Goal: Information Seeking & Learning: Learn about a topic

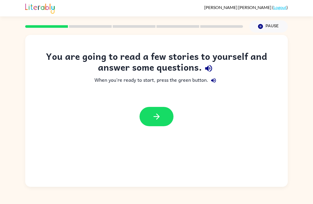
click at [210, 69] on icon "button" at bounding box center [208, 68] width 7 height 7
click at [203, 72] on button "button" at bounding box center [209, 69] width 14 height 14
click at [210, 68] on icon "button" at bounding box center [208, 68] width 9 height 9
click at [161, 115] on button "button" at bounding box center [156, 116] width 34 height 19
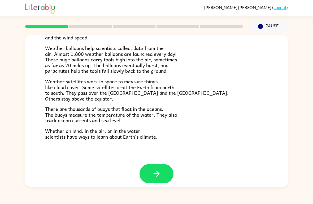
scroll to position [143, 0]
click at [152, 170] on icon "button" at bounding box center [156, 174] width 9 height 9
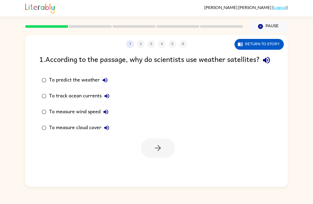
scroll to position [0, 0]
click at [157, 153] on icon "button" at bounding box center [157, 148] width 9 height 9
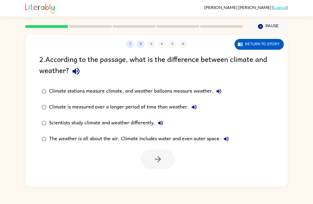
click at [273, 44] on button "Return to story" at bounding box center [258, 44] width 49 height 11
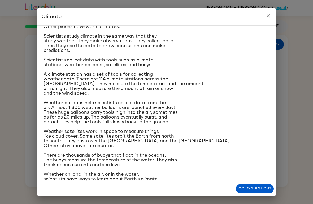
scroll to position [38, 0]
click at [284, 12] on div "Climate Climate is the average of the weather conditions over all four seasons.…" at bounding box center [156, 102] width 313 height 204
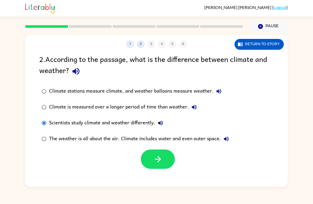
click at [158, 161] on icon "button" at bounding box center [157, 159] width 9 height 9
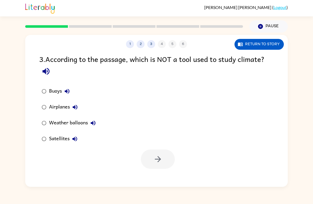
click at [50, 76] on icon "button" at bounding box center [45, 71] width 9 height 9
click at [164, 161] on button "button" at bounding box center [158, 159] width 34 height 19
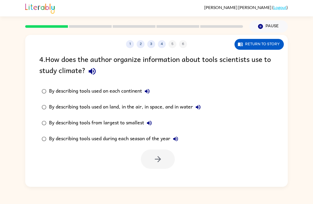
click at [94, 69] on icon "button" at bounding box center [92, 71] width 7 height 7
click at [148, 92] on icon "button" at bounding box center [147, 91] width 5 height 5
click at [200, 110] on icon "button" at bounding box center [198, 107] width 6 height 6
click at [152, 159] on button "button" at bounding box center [158, 159] width 34 height 19
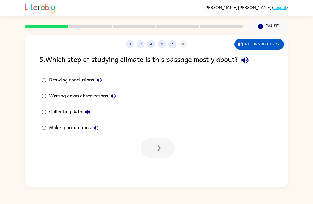
click at [247, 64] on icon "button" at bounding box center [244, 60] width 9 height 9
click at [245, 60] on icon "button" at bounding box center [244, 60] width 7 height 7
click at [100, 77] on icon "button" at bounding box center [99, 80] width 6 height 6
click at [116, 94] on icon "button" at bounding box center [113, 96] width 6 height 6
click at [88, 111] on icon "button" at bounding box center [87, 112] width 6 height 6
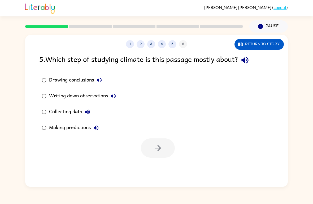
click at [97, 129] on icon "button" at bounding box center [96, 128] width 5 height 5
click at [170, 149] on button "button" at bounding box center [158, 148] width 34 height 19
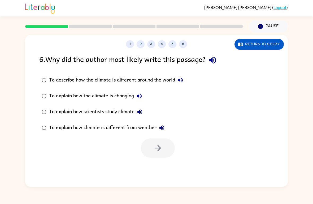
click at [217, 59] on icon "button" at bounding box center [212, 60] width 9 height 9
click at [181, 81] on icon "button" at bounding box center [180, 80] width 6 height 6
click at [141, 88] on label "To describe how the climate is different around the world" at bounding box center [112, 80] width 152 height 16
click at [139, 97] on icon "button" at bounding box center [139, 96] width 5 height 5
click at [140, 93] on button "To explain how the climate is changing" at bounding box center [139, 96] width 11 height 11
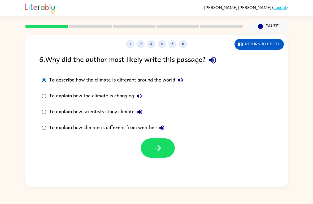
click at [142, 98] on icon "button" at bounding box center [139, 96] width 6 height 6
click at [143, 110] on icon "button" at bounding box center [140, 112] width 6 height 6
click at [152, 151] on button "button" at bounding box center [158, 148] width 34 height 19
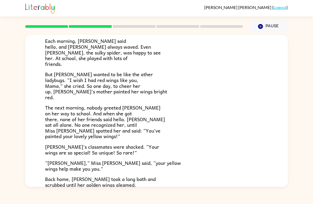
scroll to position [76, 0]
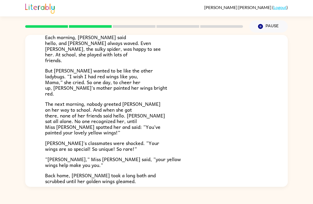
click at [99, 67] on span "But [PERSON_NAME] wanted to be like the other ladybugs. “I wish I had red wings…" at bounding box center [106, 82] width 122 height 30
click at [102, 69] on span "But [PERSON_NAME] wanted to be like the other ladybugs. “I wish I had red wings…" at bounding box center [106, 82] width 122 height 30
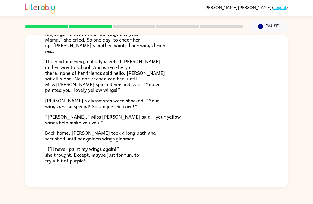
scroll to position [119, 0]
click at [100, 81] on span "The next morning, nobody greeted [PERSON_NAME] on her way to school. And when s…" at bounding box center [105, 75] width 120 height 36
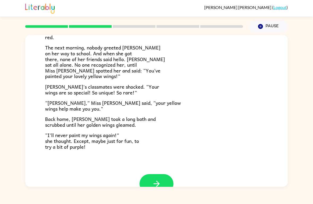
scroll to position [134, 0]
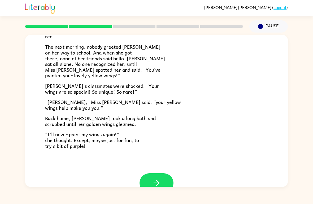
click at [90, 98] on span "“[PERSON_NAME],” Miss [PERSON_NAME] said, “your yellow wings help make you you."" at bounding box center [113, 105] width 136 height 14
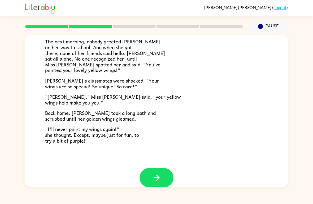
scroll to position [139, 0]
click at [113, 127] on span "“I’ll never paint my wings again!” she thought. Except, maybe just for fun, to …" at bounding box center [92, 135] width 94 height 19
click at [160, 178] on icon "button" at bounding box center [156, 178] width 9 height 9
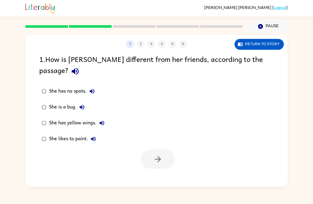
scroll to position [0, 0]
click at [168, 150] on button "button" at bounding box center [158, 159] width 34 height 19
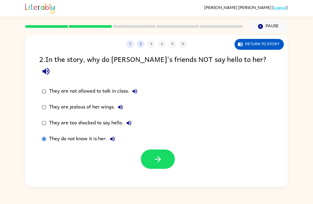
click at [166, 153] on button "button" at bounding box center [158, 159] width 34 height 19
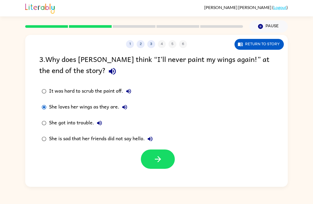
click at [156, 161] on icon "button" at bounding box center [157, 159] width 9 height 9
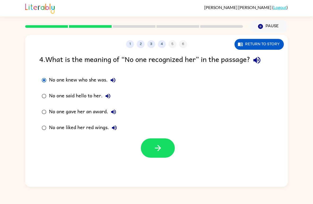
click at [151, 149] on button "button" at bounding box center [158, 148] width 34 height 19
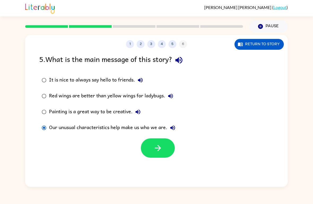
click at [158, 153] on icon "button" at bounding box center [157, 148] width 9 height 9
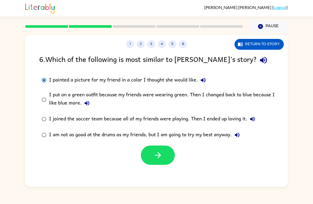
click at [155, 162] on button "button" at bounding box center [158, 155] width 34 height 19
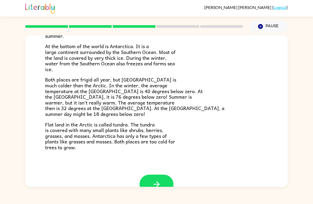
scroll to position [101, 0]
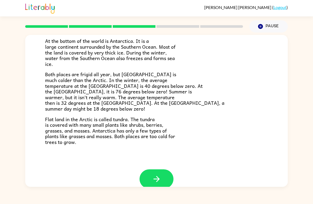
click at [168, 170] on button "button" at bounding box center [156, 179] width 34 height 19
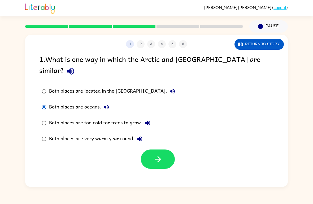
click at [156, 155] on icon "button" at bounding box center [157, 159] width 9 height 9
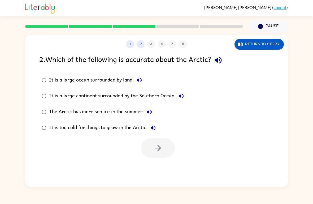
click at [126, 46] on button "1" at bounding box center [130, 44] width 8 height 8
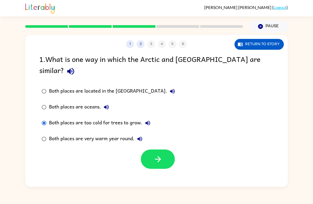
click at [161, 155] on icon "button" at bounding box center [157, 159] width 9 height 9
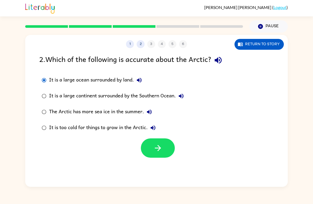
click at [166, 156] on button "button" at bounding box center [158, 148] width 34 height 19
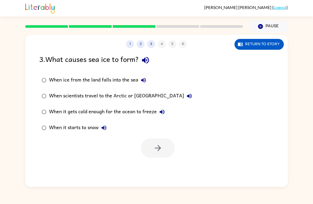
click at [144, 85] on button "When ice from the land falls into the sea" at bounding box center [143, 80] width 11 height 11
click at [187, 97] on icon "button" at bounding box center [189, 96] width 5 height 5
click at [163, 111] on icon "button" at bounding box center [162, 112] width 5 height 5
click at [149, 150] on button "button" at bounding box center [158, 148] width 34 height 19
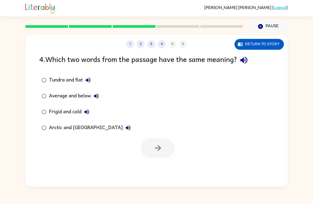
click at [239, 63] on button "button" at bounding box center [244, 61] width 14 height 14
click at [244, 63] on icon "button" at bounding box center [243, 60] width 9 height 9
click at [242, 62] on icon "button" at bounding box center [243, 60] width 9 height 9
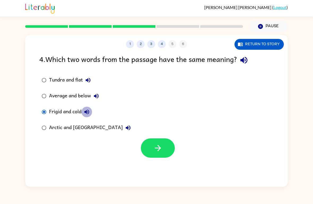
click at [91, 115] on button "Frigid and cold" at bounding box center [86, 112] width 11 height 11
click at [94, 102] on div "Average and below" at bounding box center [75, 96] width 53 height 11
click at [95, 97] on icon "button" at bounding box center [96, 96] width 5 height 5
click at [89, 80] on icon "button" at bounding box center [88, 80] width 6 height 6
click at [89, 112] on icon "button" at bounding box center [86, 112] width 5 height 5
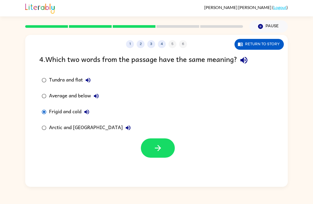
click at [160, 143] on button "button" at bounding box center [158, 148] width 34 height 19
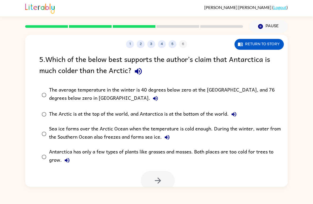
click at [135, 69] on icon "button" at bounding box center [138, 71] width 9 height 9
click at [152, 102] on icon "button" at bounding box center [155, 98] width 6 height 6
click at [233, 114] on icon "button" at bounding box center [234, 114] width 6 height 6
click at [171, 138] on button "Sea ice forms over the Arctic Ocean when the temperature is cold enough. During…" at bounding box center [167, 137] width 11 height 11
click at [165, 134] on button "Sea ice forms over the Arctic Ocean when the temperature is cold enough. During…" at bounding box center [167, 137] width 11 height 11
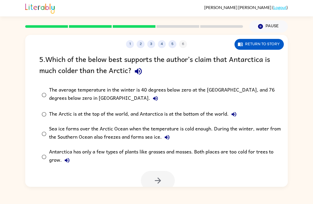
click at [166, 136] on icon "button" at bounding box center [167, 137] width 6 height 6
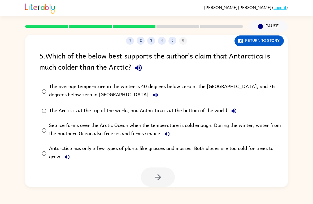
click at [68, 159] on icon "button" at bounding box center [67, 157] width 5 height 5
click at [152, 98] on icon "button" at bounding box center [155, 95] width 6 height 6
click at [154, 171] on button "button" at bounding box center [158, 177] width 34 height 19
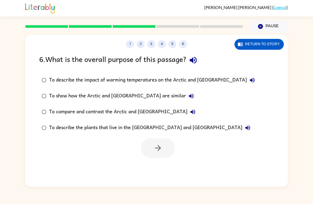
click at [200, 62] on button "button" at bounding box center [193, 61] width 14 height 14
click at [249, 80] on icon "button" at bounding box center [252, 80] width 6 height 6
click at [188, 98] on icon "button" at bounding box center [191, 96] width 6 height 6
click at [190, 114] on icon "button" at bounding box center [193, 112] width 6 height 6
click at [244, 128] on icon "button" at bounding box center [247, 128] width 6 height 6
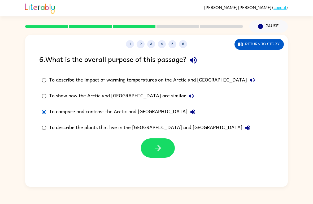
click at [150, 141] on button "button" at bounding box center [158, 148] width 34 height 19
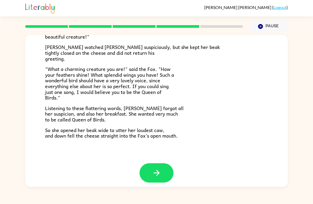
scroll to position [100, 0]
click at [162, 168] on button "button" at bounding box center [156, 173] width 34 height 19
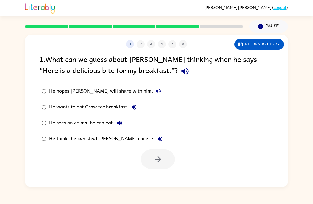
scroll to position [0, 0]
click at [274, 46] on button "Return to story" at bounding box center [258, 44] width 49 height 11
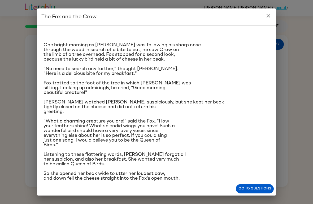
click at [268, 18] on icon "close" at bounding box center [268, 16] width 6 height 6
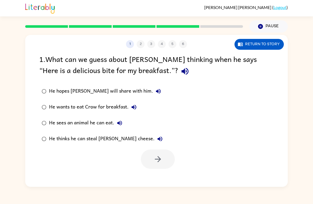
click at [138, 89] on label "He hopes [PERSON_NAME] will share with him." at bounding box center [102, 92] width 132 height 16
click at [155, 93] on icon "button" at bounding box center [158, 91] width 6 height 6
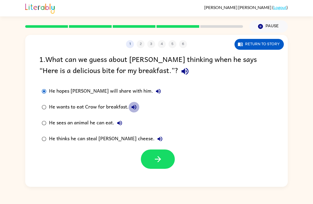
click at [134, 110] on icon "button" at bounding box center [134, 107] width 6 height 6
click at [123, 125] on icon "button" at bounding box center [119, 123] width 6 height 6
click at [157, 139] on icon "button" at bounding box center [160, 139] width 6 height 6
click at [270, 49] on button "Return to story" at bounding box center [258, 44] width 49 height 11
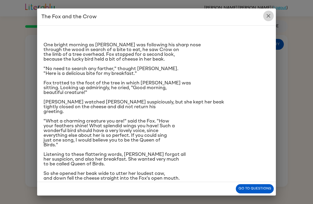
click at [269, 18] on icon "close" at bounding box center [268, 16] width 6 height 6
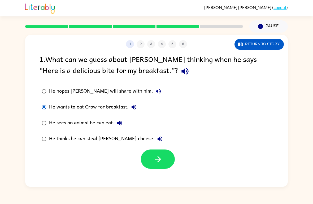
click at [161, 156] on icon "button" at bounding box center [157, 159] width 9 height 9
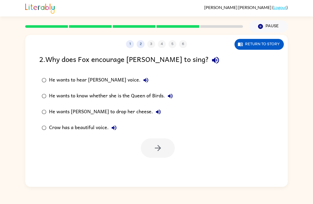
click at [48, 107] on label "He wants [PERSON_NAME] to drop her cheese." at bounding box center [107, 112] width 142 height 16
click at [159, 143] on button "button" at bounding box center [158, 148] width 34 height 19
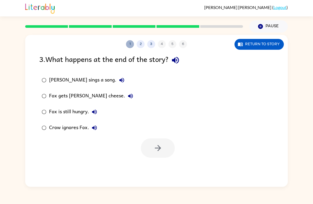
click at [128, 45] on button "1" at bounding box center [130, 44] width 8 height 8
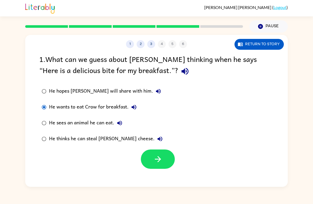
click at [38, 142] on label "He thinks he can steal [PERSON_NAME] cheese." at bounding box center [102, 139] width 132 height 16
click at [162, 153] on button "button" at bounding box center [158, 159] width 34 height 19
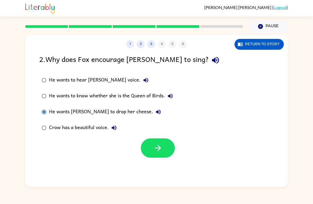
click at [165, 150] on button "button" at bounding box center [158, 148] width 34 height 19
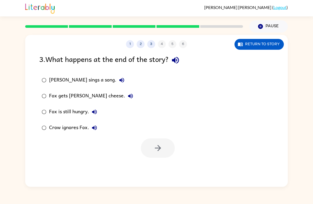
click at [274, 42] on button "Return to story" at bounding box center [258, 44] width 49 height 11
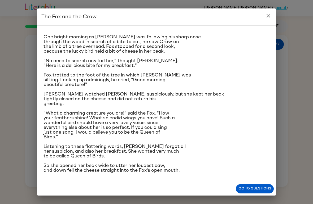
scroll to position [44, 0]
click at [295, 74] on div "The Fox and the Crow One bright morning as [PERSON_NAME] was following his shar…" at bounding box center [156, 102] width 313 height 204
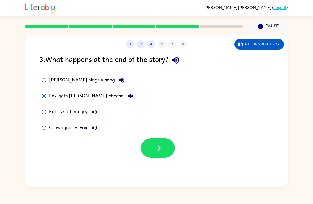
click at [154, 141] on button "button" at bounding box center [158, 148] width 34 height 19
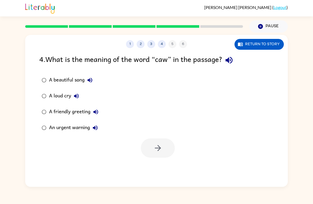
click at [237, 57] on div "4 . What is the meaning of the word “caw” in the passage?" at bounding box center [156, 61] width 234 height 14
click at [230, 60] on icon "button" at bounding box center [228, 60] width 7 height 7
click at [228, 58] on icon "button" at bounding box center [228, 60] width 9 height 9
click at [228, 60] on icon "button" at bounding box center [228, 60] width 7 height 7
click at [151, 158] on button "button" at bounding box center [158, 148] width 34 height 19
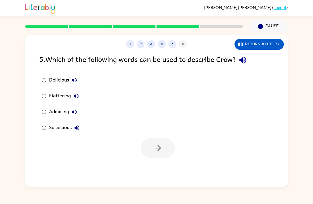
click at [246, 65] on icon "button" at bounding box center [242, 60] width 9 height 9
click at [243, 60] on icon "button" at bounding box center [242, 60] width 7 height 7
click at [73, 132] on button "Suspicious" at bounding box center [77, 128] width 11 height 11
click at [61, 128] on div "Suspicious" at bounding box center [65, 128] width 33 height 11
click at [162, 148] on icon "button" at bounding box center [157, 148] width 9 height 9
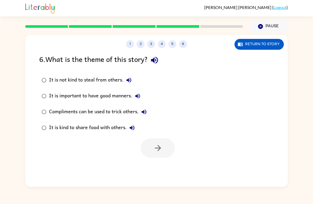
click at [156, 61] on icon "button" at bounding box center [154, 60] width 7 height 7
click at [132, 78] on icon "button" at bounding box center [129, 80] width 6 height 6
click at [139, 95] on icon "button" at bounding box center [137, 96] width 5 height 5
click at [144, 107] on button "Compliments can be used to trick others." at bounding box center [144, 112] width 11 height 11
click at [131, 128] on icon "button" at bounding box center [132, 128] width 6 height 6
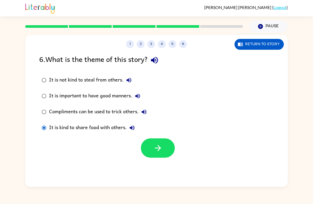
click at [161, 147] on icon "button" at bounding box center [157, 148] width 9 height 9
